Goal: Information Seeking & Learning: Learn about a topic

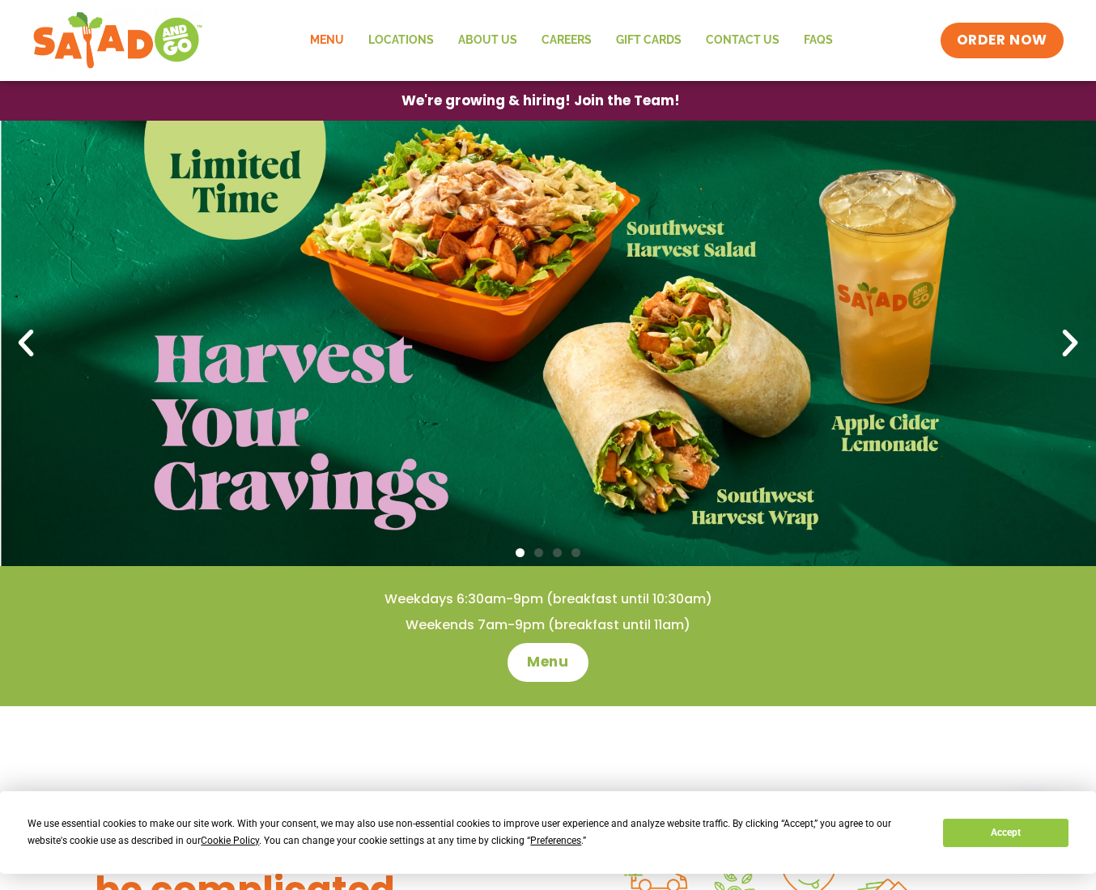
click at [329, 46] on link "Menu" at bounding box center [327, 40] width 58 height 37
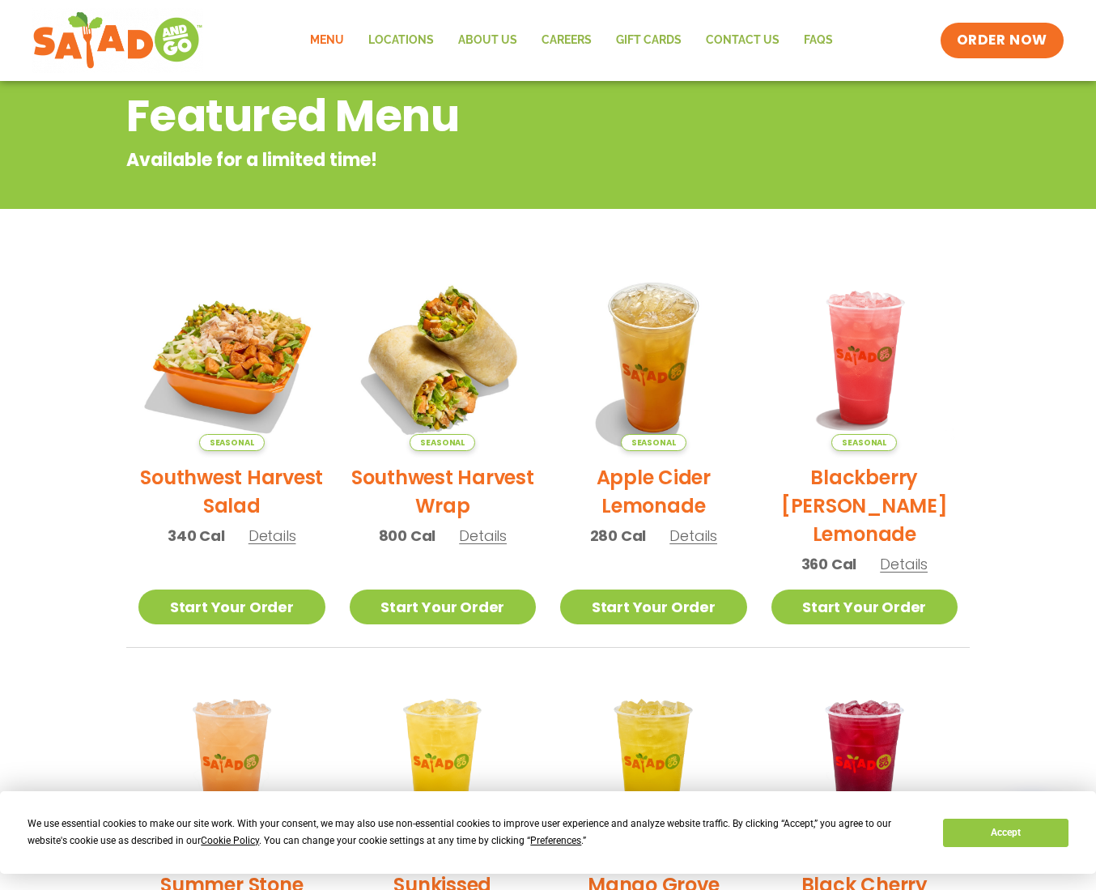
scroll to position [324, 0]
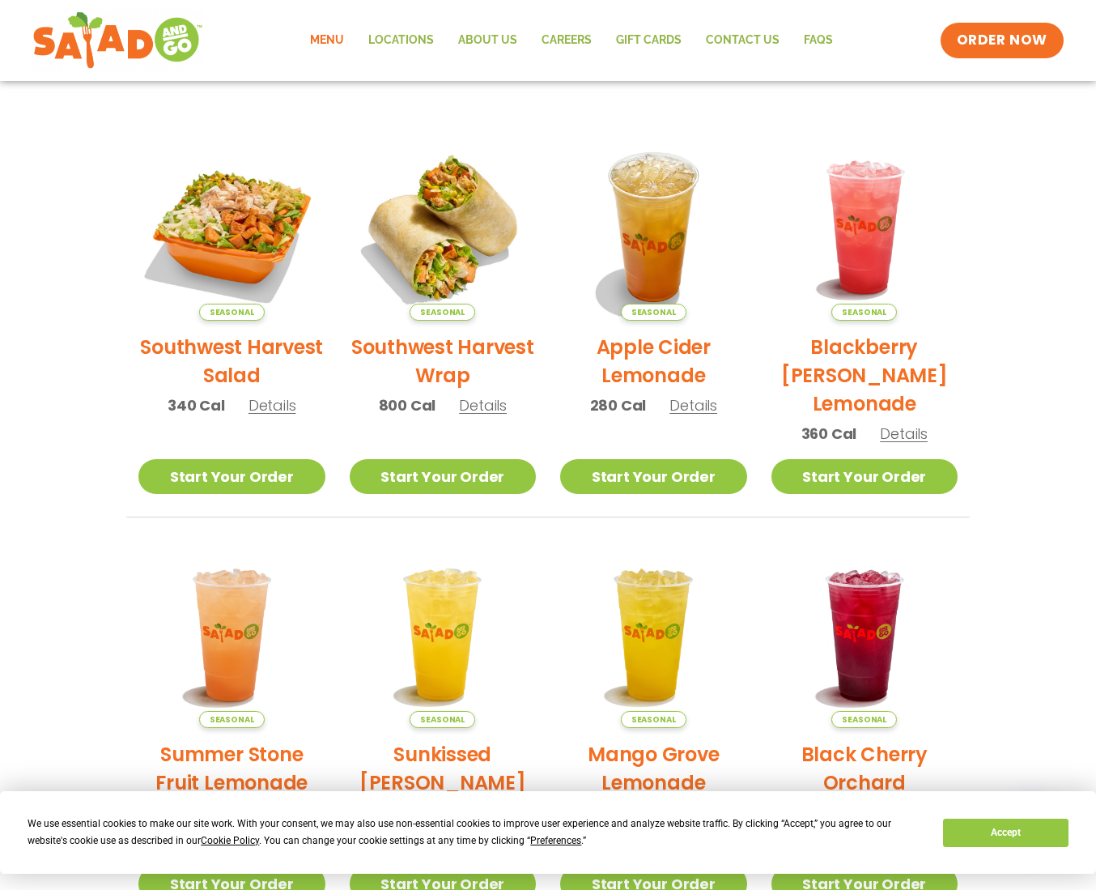
click at [267, 407] on span "Details" at bounding box center [273, 405] width 48 height 20
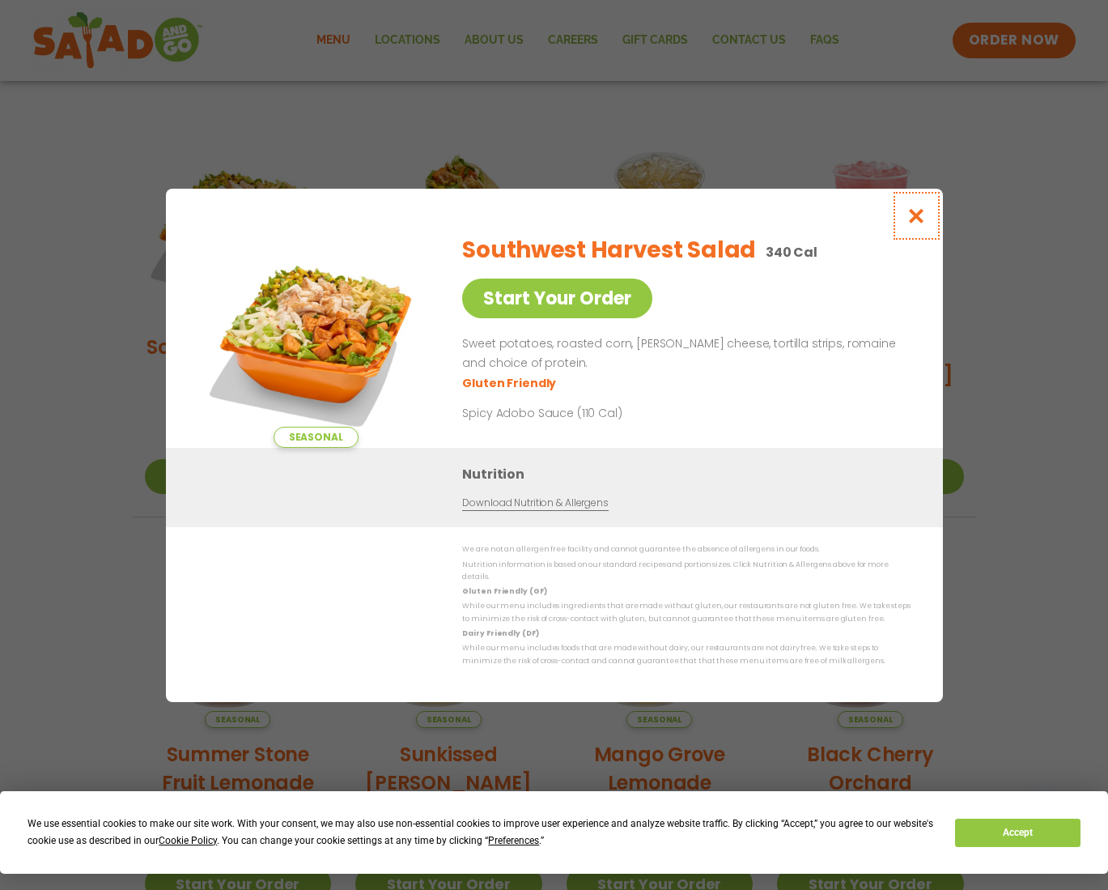
click at [917, 220] on icon "Close modal" at bounding box center [916, 215] width 20 height 17
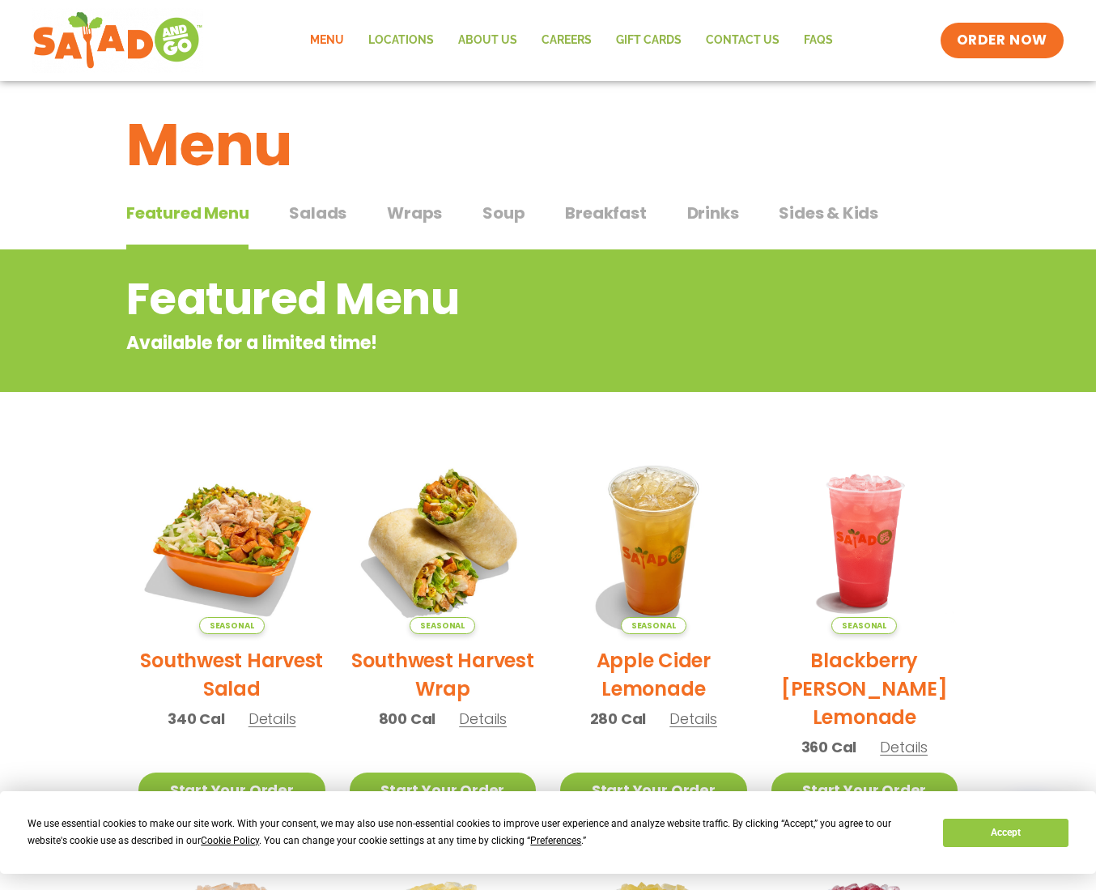
scroll to position [0, 0]
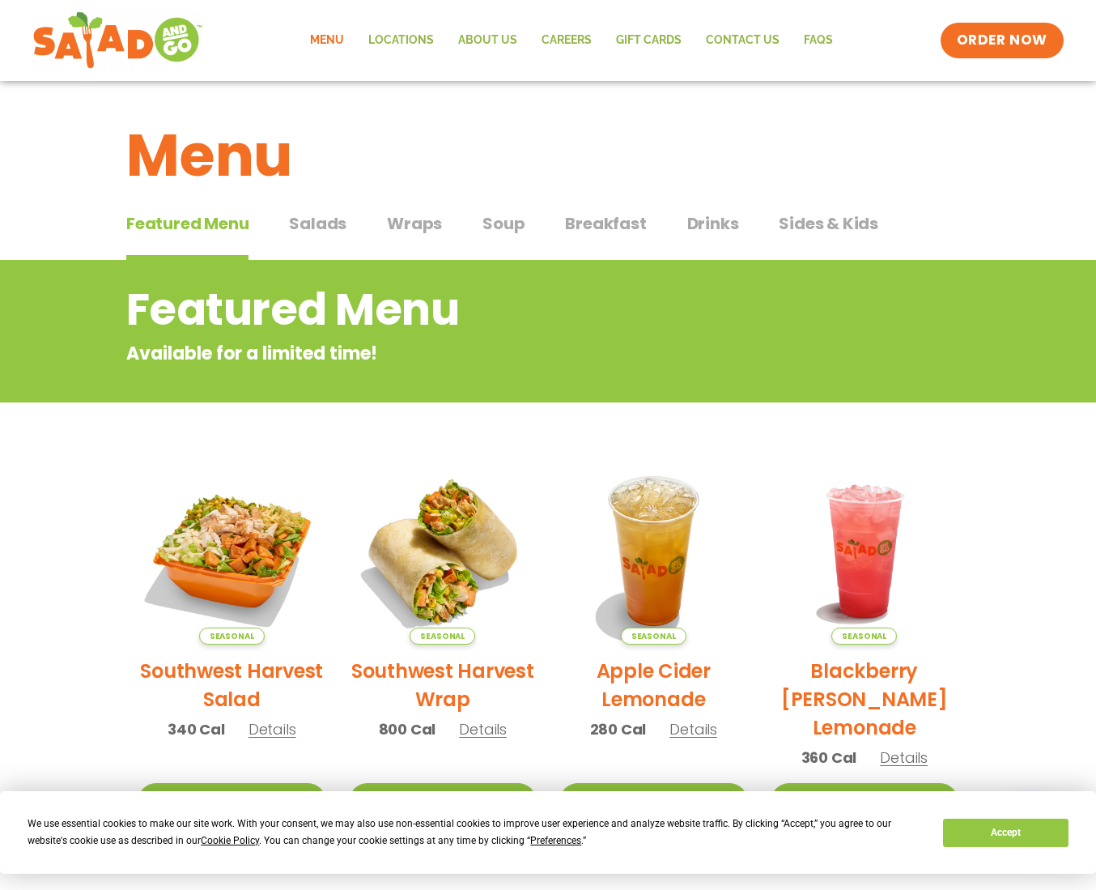
click at [317, 221] on span "Salads" at bounding box center [317, 223] width 57 height 24
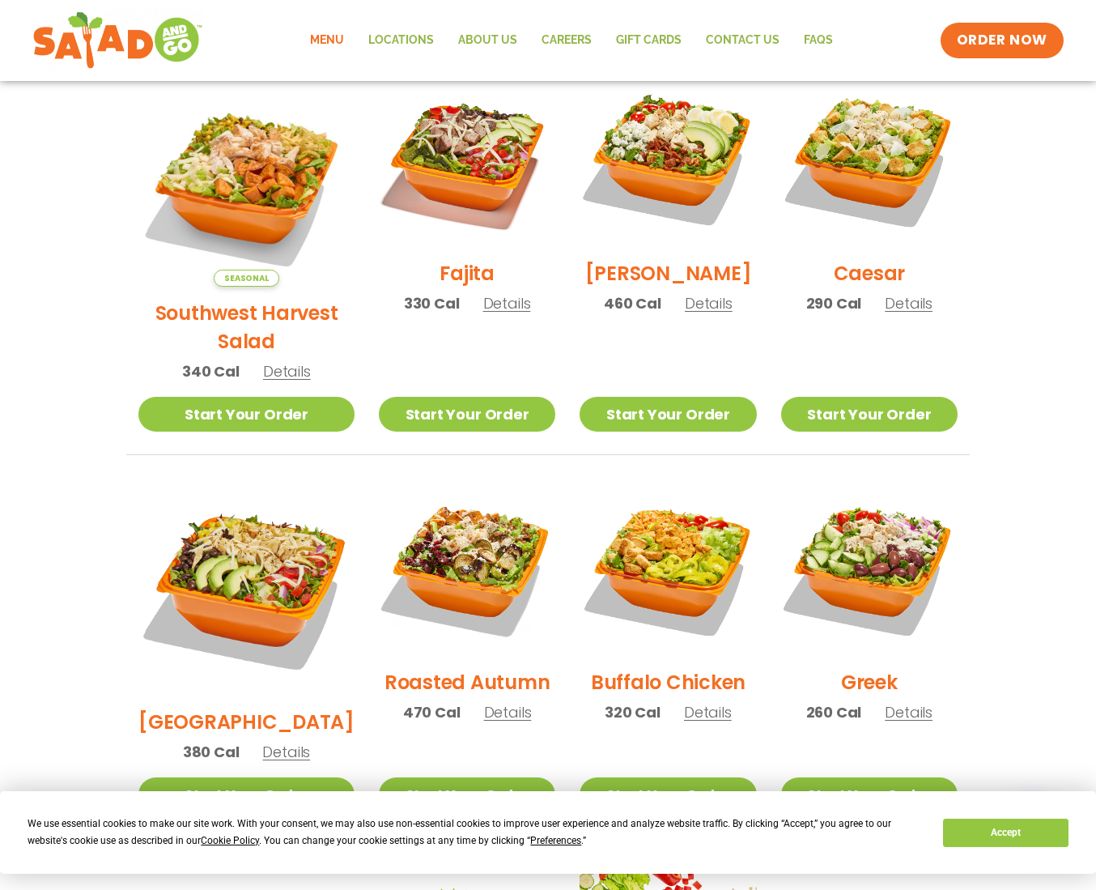
scroll to position [486, 0]
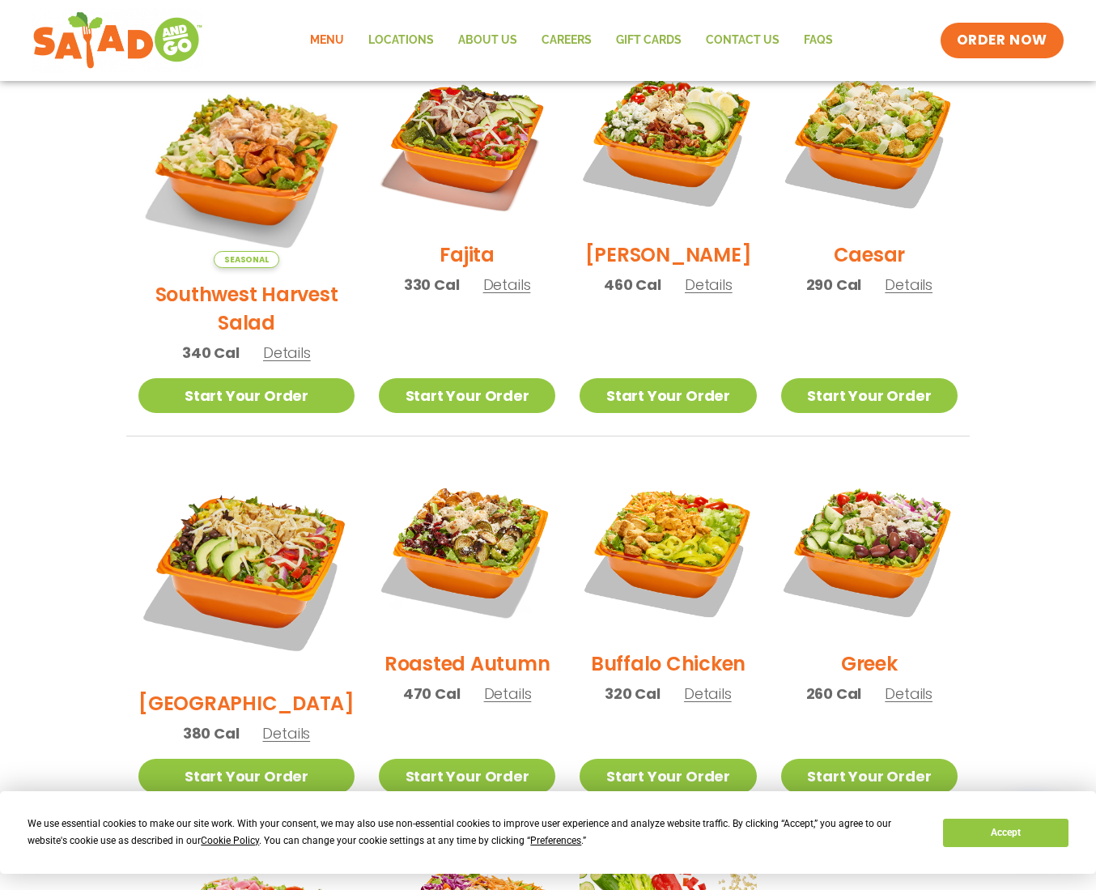
click at [483, 295] on span "Details" at bounding box center [507, 284] width 48 height 20
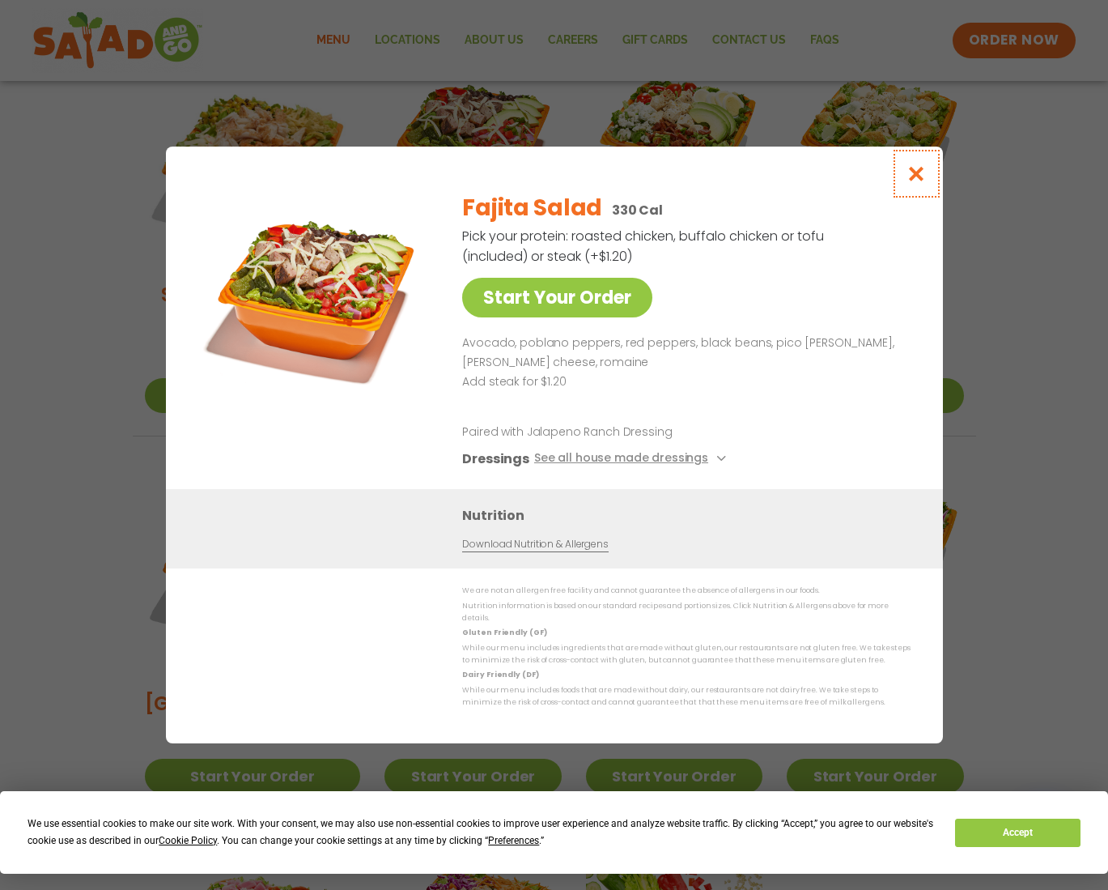
click at [918, 178] on icon "Close modal" at bounding box center [916, 173] width 20 height 17
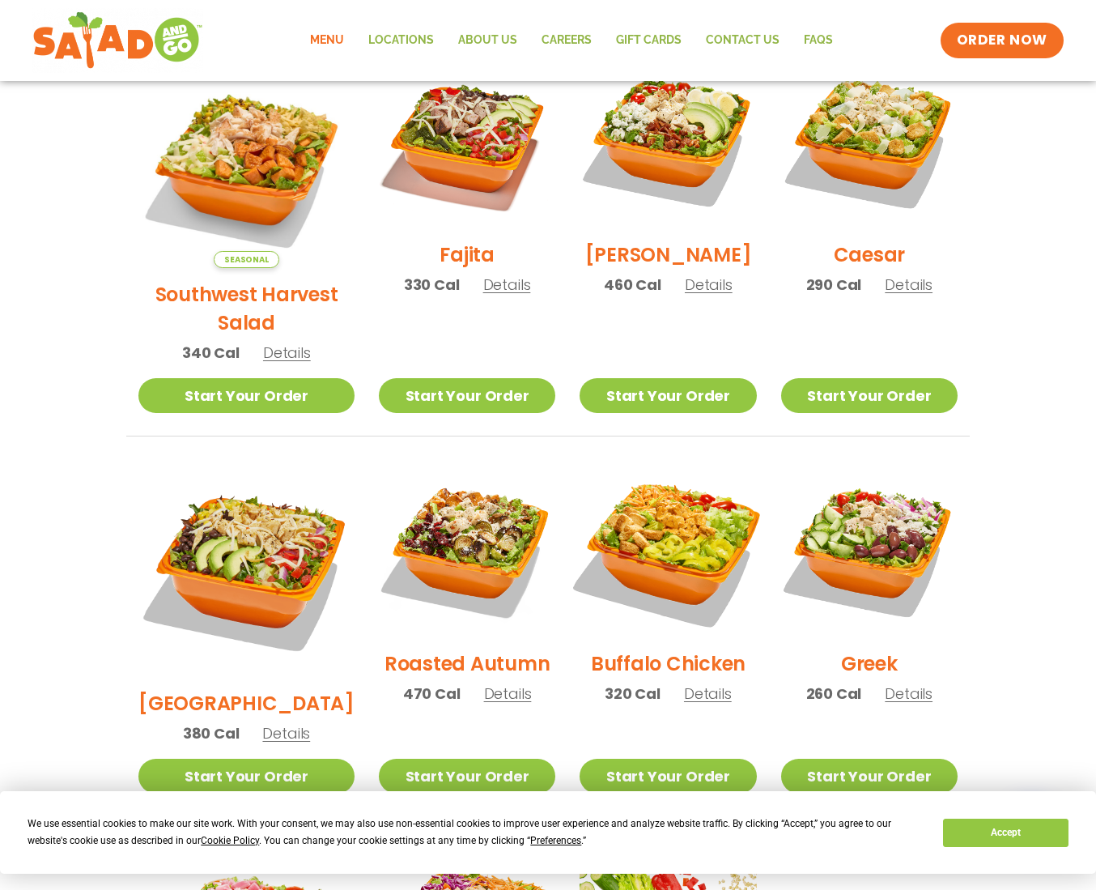
click at [631, 548] on img at bounding box center [667, 548] width 207 height 207
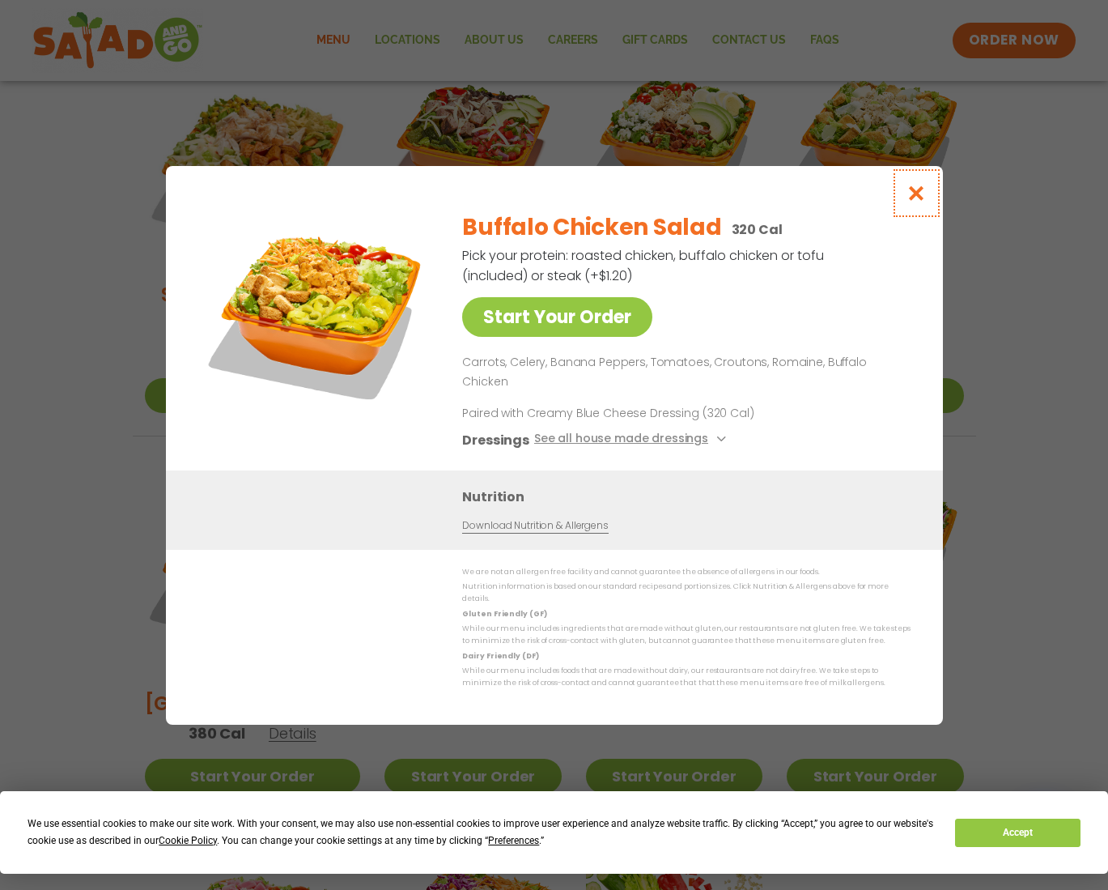
click at [917, 202] on icon "Close modal" at bounding box center [916, 193] width 20 height 17
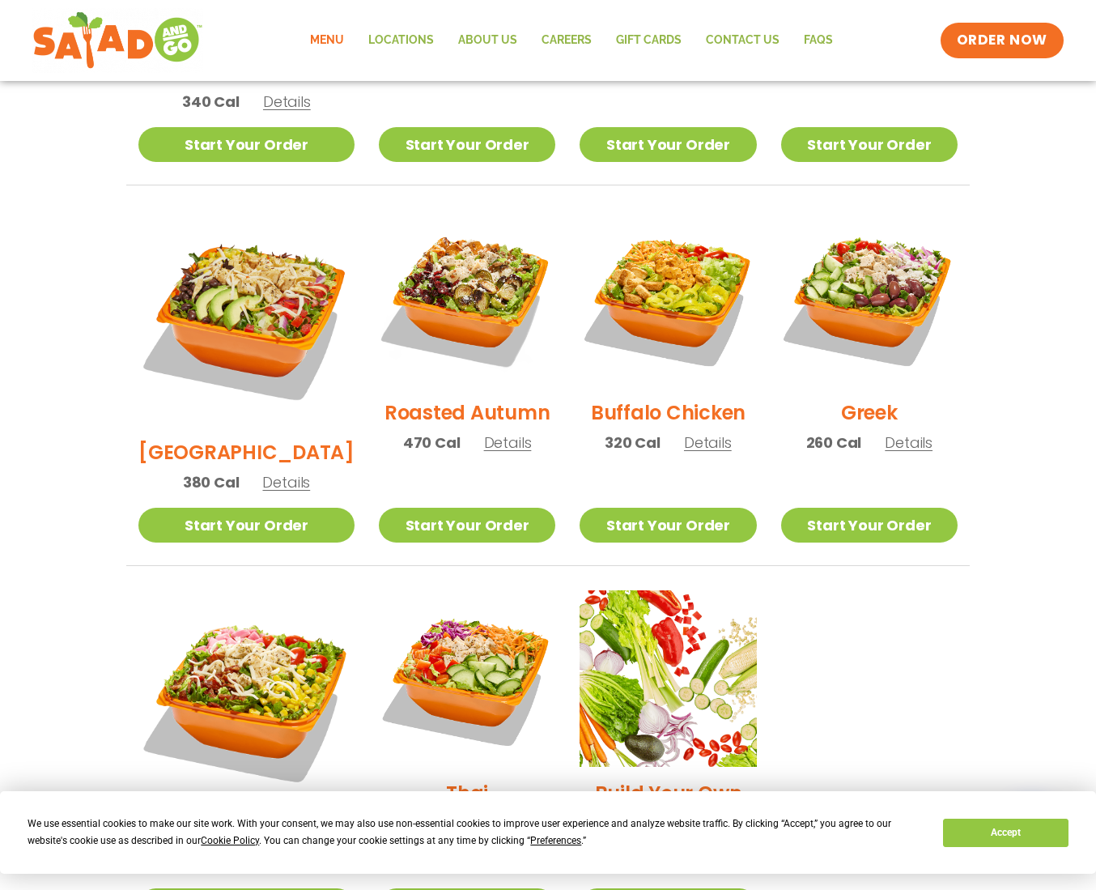
scroll to position [648, 0]
